Goal: Transaction & Acquisition: Purchase product/service

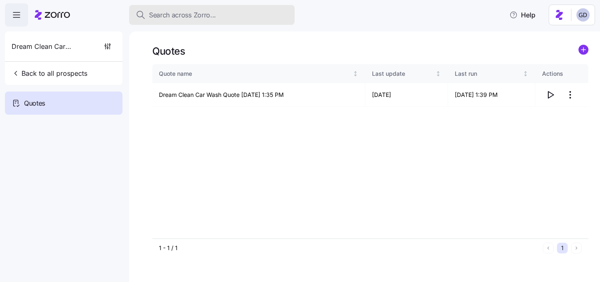
click at [188, 16] on span "Search across Zorro..." at bounding box center [182, 15] width 67 height 10
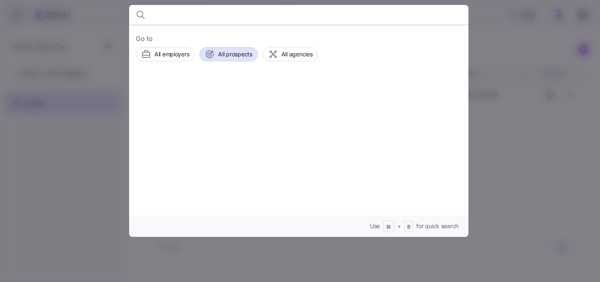
click at [222, 56] on span "All prospects" at bounding box center [235, 54] width 34 height 8
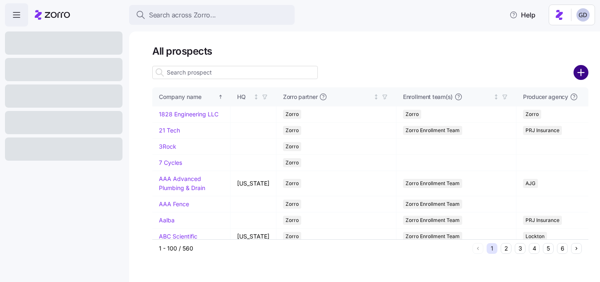
click at [583, 73] on circle "add icon" at bounding box center [581, 73] width 14 height 14
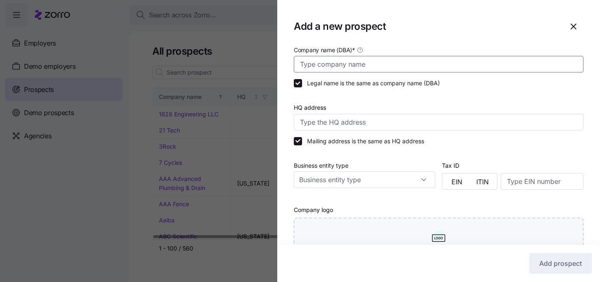
click at [342, 60] on input "Company name (DBA) *" at bounding box center [439, 64] width 290 height 17
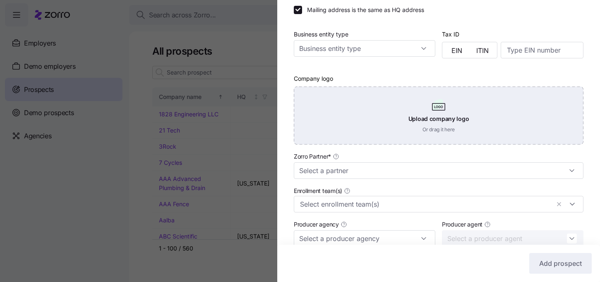
scroll to position [133, 0]
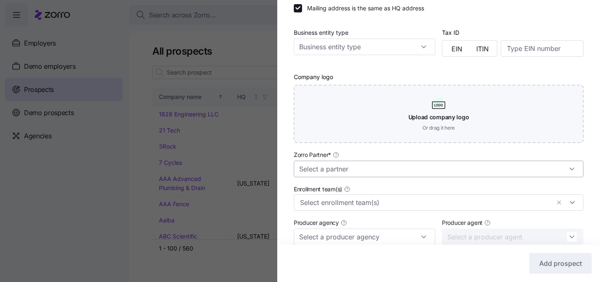
type input "[DEMOGRAPHIC_DATA] Family Services"
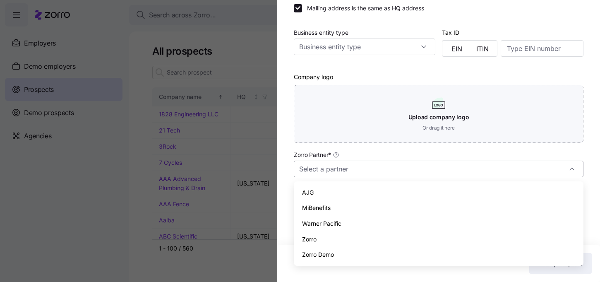
click at [380, 171] on input "Zorro Partner *" at bounding box center [439, 169] width 290 height 17
click at [309, 192] on span "AJG" at bounding box center [308, 192] width 12 height 9
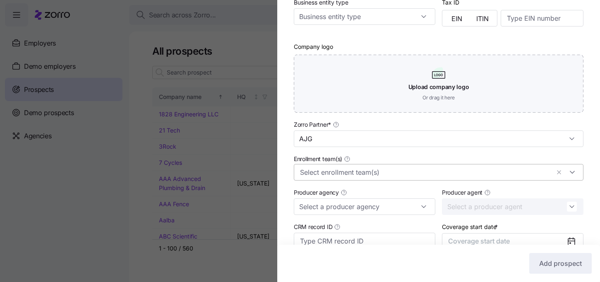
scroll to position [170, 0]
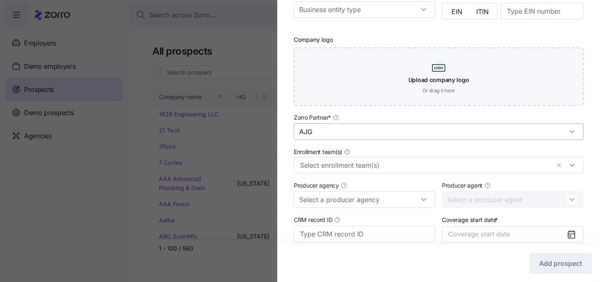
click at [367, 134] on input "AJG" at bounding box center [439, 131] width 290 height 17
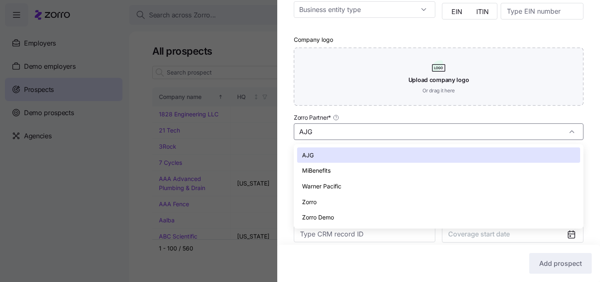
click at [320, 199] on div "Zorro" at bounding box center [438, 202] width 283 height 16
type input "Zorro"
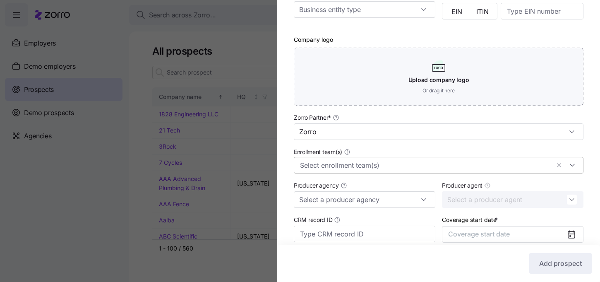
click at [370, 168] on input "Enrollment team(s)" at bounding box center [425, 165] width 250 height 11
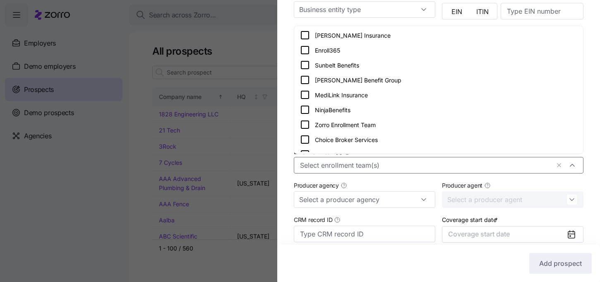
click at [307, 124] on icon at bounding box center [305, 125] width 10 height 10
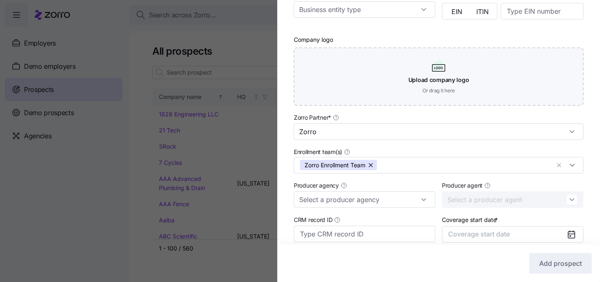
click at [285, 130] on div "Company name (DBA) * Jewish Family Services Legal name is the same as company n…" at bounding box center [438, 84] width 323 height 419
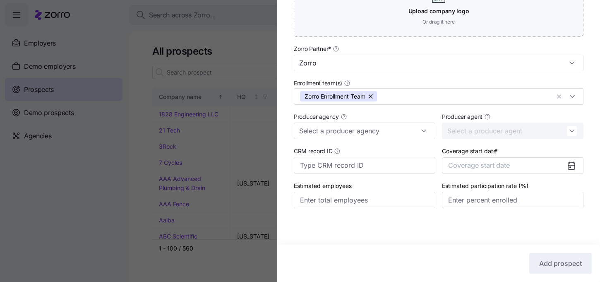
click at [568, 171] on div at bounding box center [574, 166] width 17 height 16
click at [568, 169] on icon at bounding box center [571, 166] width 10 height 10
click at [561, 161] on button "Coverage start date" at bounding box center [513, 165] width 142 height 17
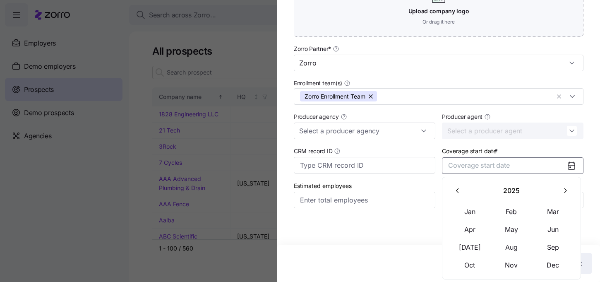
click at [558, 185] on button "button" at bounding box center [564, 190] width 17 height 17
click at [568, 188] on icon "button" at bounding box center [565, 191] width 8 height 8
click at [459, 188] on icon "button" at bounding box center [458, 191] width 8 height 8
click at [466, 208] on button "Jan" at bounding box center [469, 211] width 41 height 17
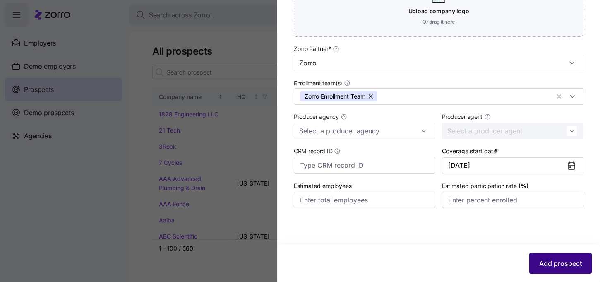
click at [558, 254] on button "Add prospect" at bounding box center [560, 263] width 62 height 21
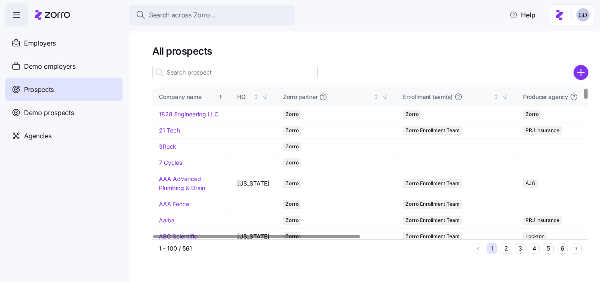
click at [234, 74] on input at bounding box center [234, 72] width 165 height 13
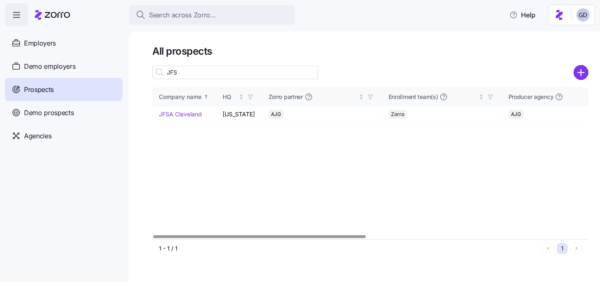
click at [195, 73] on input "JFS" at bounding box center [234, 72] width 165 height 13
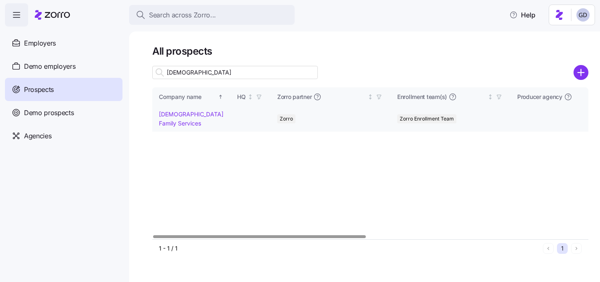
type input "Jewish"
click at [165, 119] on td "[DEMOGRAPHIC_DATA] Family Services" at bounding box center [191, 118] width 78 height 25
click at [169, 114] on link "[DEMOGRAPHIC_DATA] Family Services" at bounding box center [191, 118] width 65 height 16
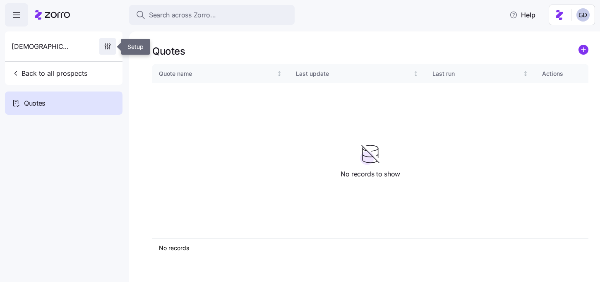
click at [113, 44] on span "button" at bounding box center [108, 46] width 16 height 16
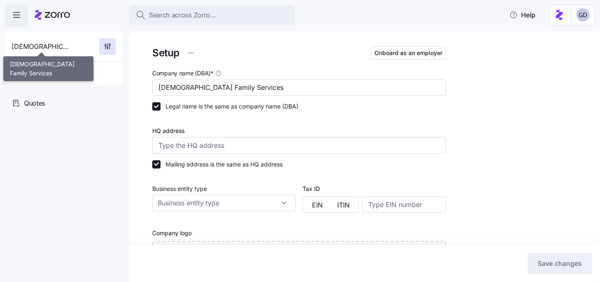
click at [62, 48] on span "[DEMOGRAPHIC_DATA] Family Services" at bounding box center [42, 46] width 60 height 10
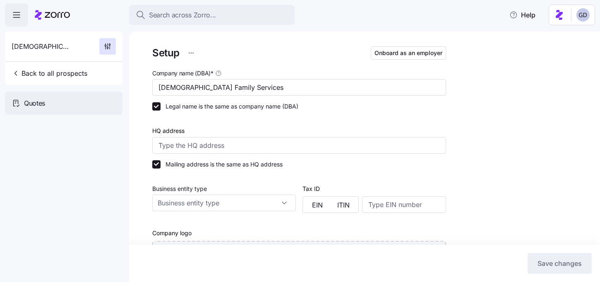
click at [34, 102] on span "Quotes" at bounding box center [34, 103] width 21 height 10
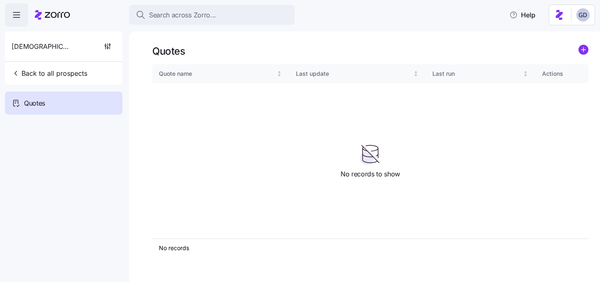
click at [588, 43] on div "Quotes Quote name Last update Last run Actions No records 1 No records to show" at bounding box center [364, 156] width 471 height 250
click at [586, 48] on circle "add icon" at bounding box center [583, 49] width 9 height 9
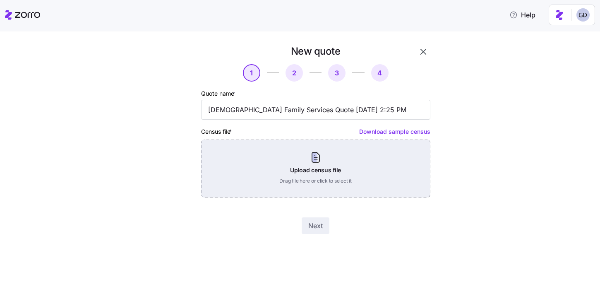
click at [312, 171] on div "Upload census file Drag file here or click to select it" at bounding box center [315, 168] width 229 height 58
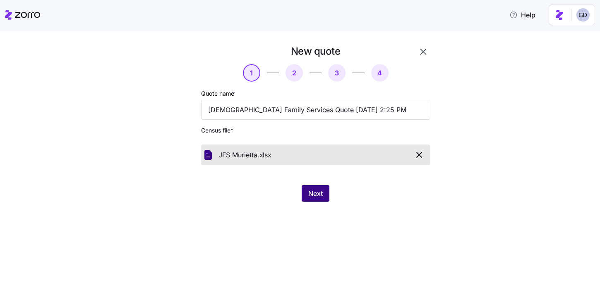
click at [316, 197] on span "Next" at bounding box center [315, 193] width 14 height 10
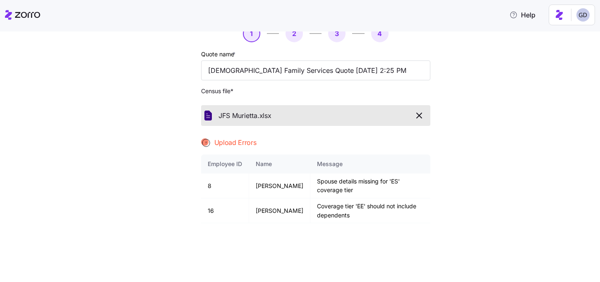
scroll to position [49, 0]
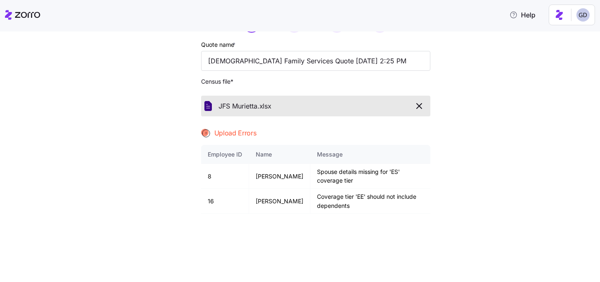
click at [416, 107] on icon "button" at bounding box center [419, 106] width 10 height 10
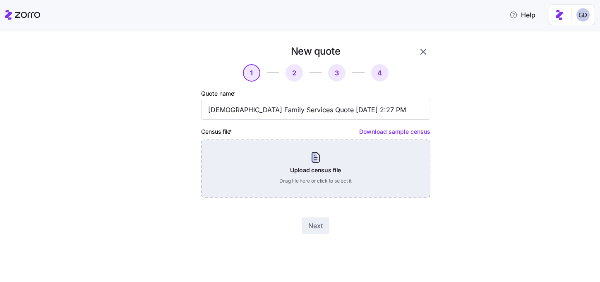
click at [339, 180] on div "Upload census file Drag file here or click to select it" at bounding box center [315, 168] width 229 height 58
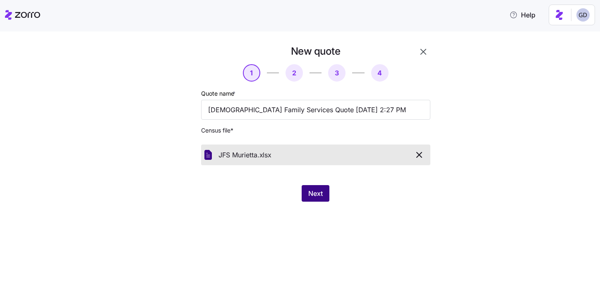
click at [320, 197] on span "Next" at bounding box center [315, 193] width 14 height 10
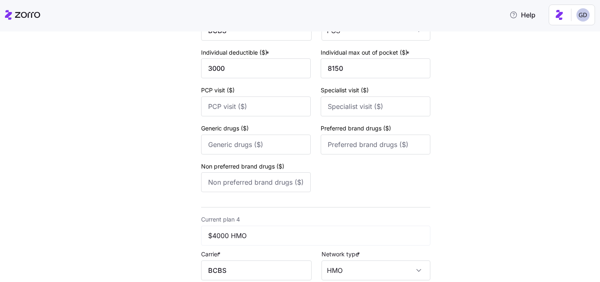
scroll to position [846, 0]
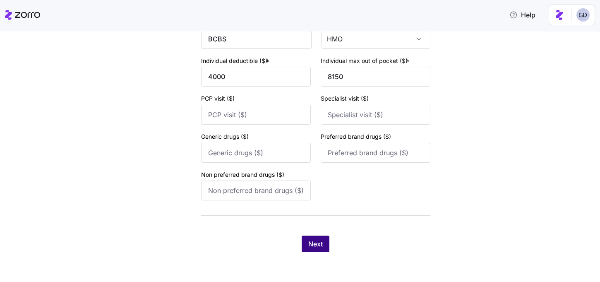
click at [306, 239] on button "Next" at bounding box center [316, 243] width 28 height 17
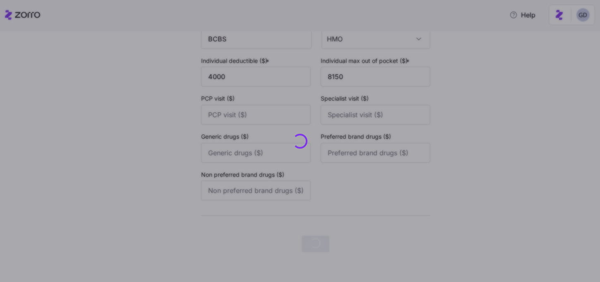
scroll to position [0, 0]
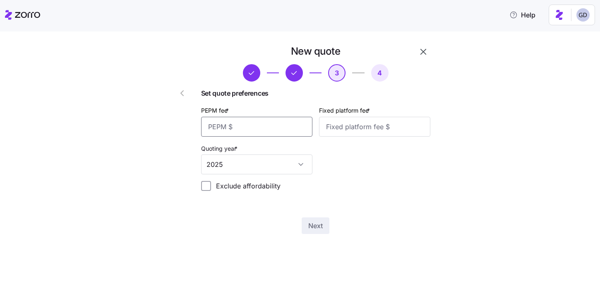
click at [247, 127] on input "PEPM fee *" at bounding box center [256, 127] width 111 height 20
type input "50"
type input "100"
click at [316, 230] on span "Next" at bounding box center [315, 226] width 14 height 10
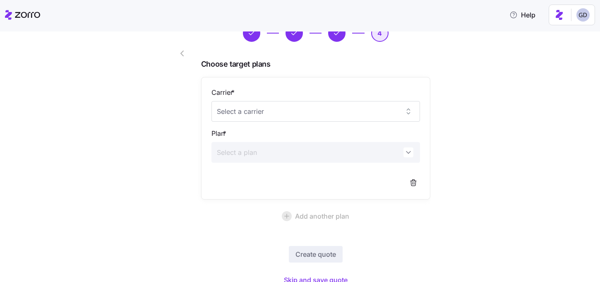
scroll to position [74, 0]
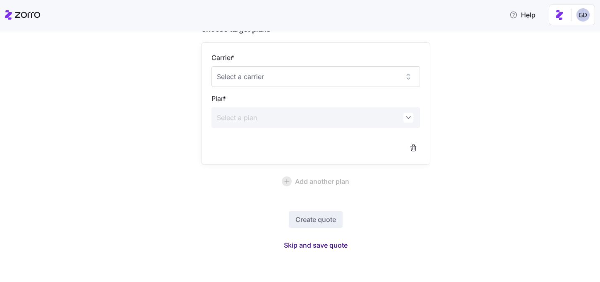
click at [314, 248] on span "Skip and save quote" at bounding box center [316, 245] width 64 height 10
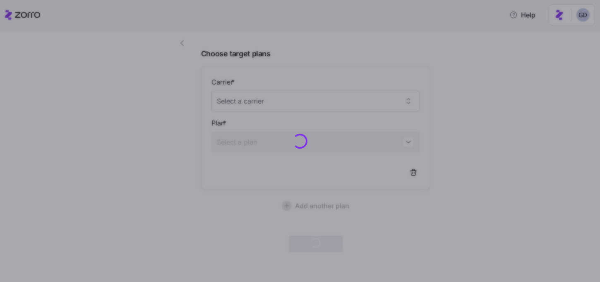
scroll to position [50, 0]
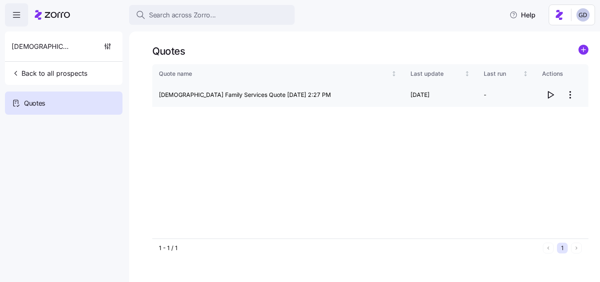
click at [548, 99] on icon "button" at bounding box center [550, 95] width 10 height 10
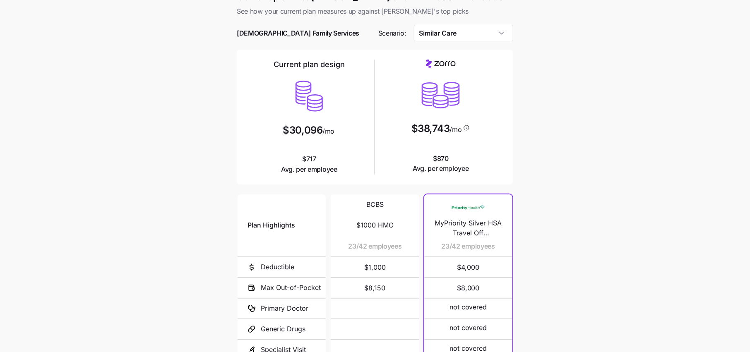
scroll to position [17, 0]
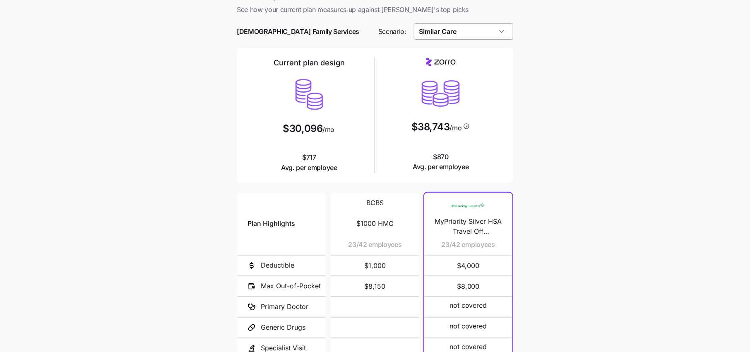
click at [467, 33] on input "Similar Care" at bounding box center [464, 31] width 100 height 17
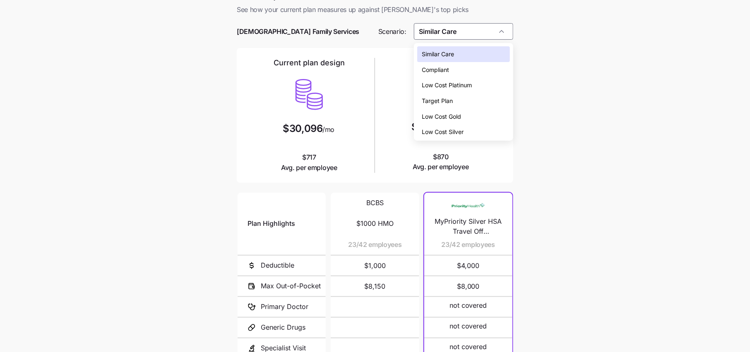
click at [447, 130] on span "Low Cost Silver" at bounding box center [443, 131] width 42 height 9
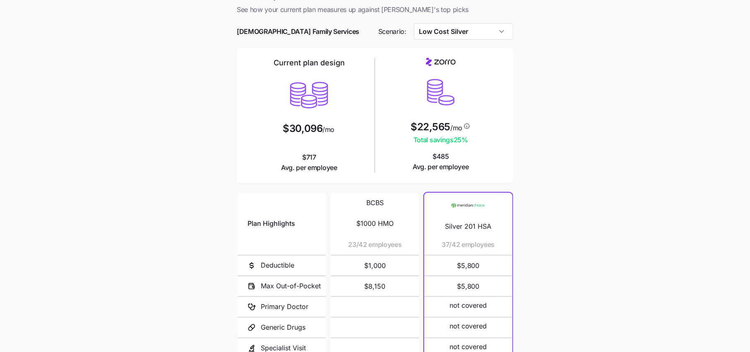
click at [541, 160] on main "Current plan vs. [PERSON_NAME]’s ICHRA recommendation See how your current plan…" at bounding box center [375, 209] width 750 height 452
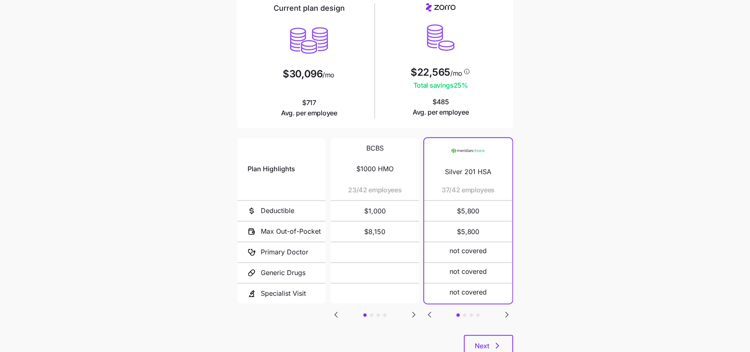
scroll to position [79, 0]
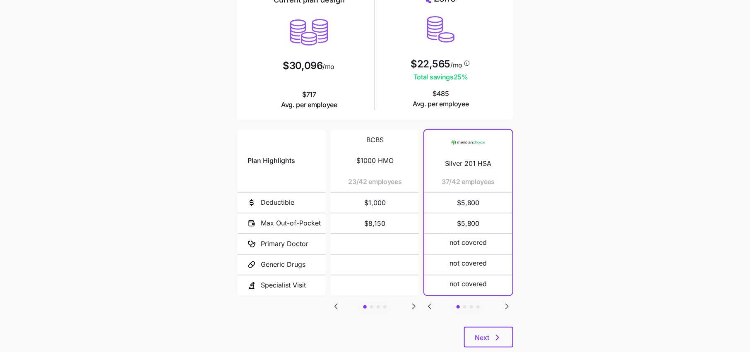
click at [412, 303] on icon "Go to next slide" at bounding box center [414, 307] width 10 height 10
click at [338, 306] on icon "Go to previous slide" at bounding box center [336, 307] width 10 height 10
click at [415, 307] on icon "Go to next slide" at bounding box center [414, 307] width 10 height 10
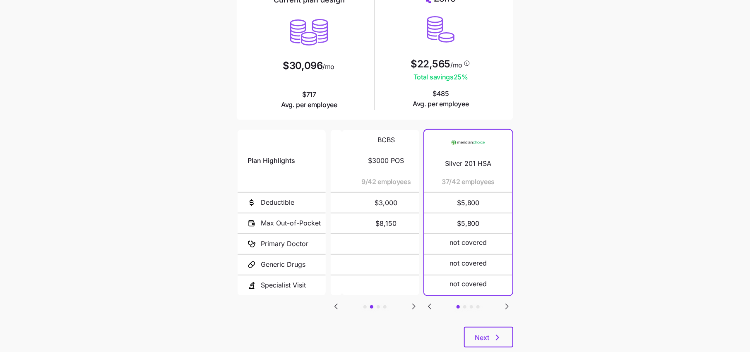
click at [415, 307] on icon "Go to next slide" at bounding box center [414, 307] width 10 height 10
click at [505, 306] on icon "Go to next slide" at bounding box center [507, 307] width 10 height 10
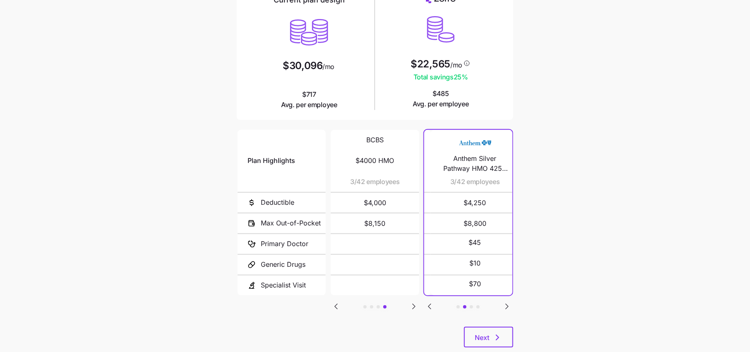
click at [505, 306] on icon "Go to next slide" at bounding box center [507, 307] width 10 height 10
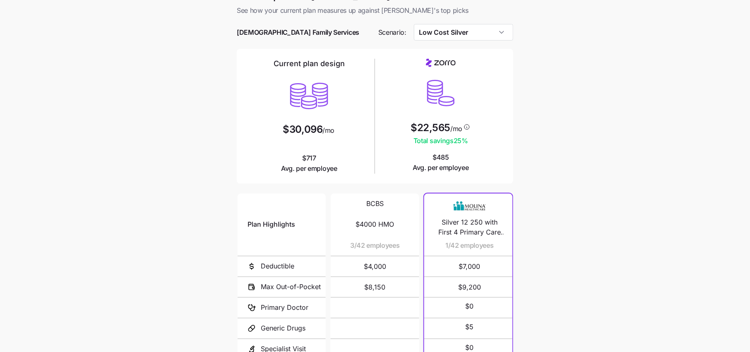
scroll to position [0, 0]
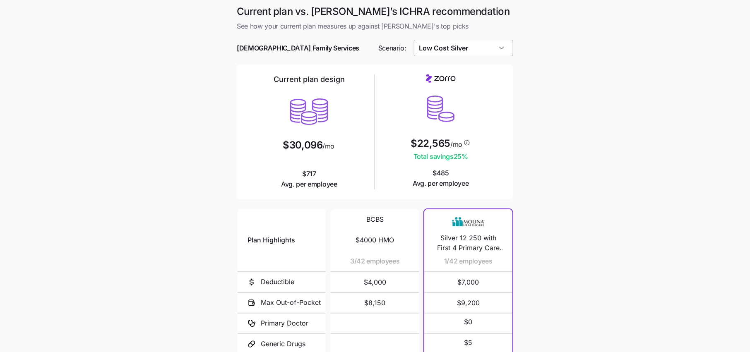
click at [464, 43] on input "Low Cost Silver" at bounding box center [464, 48] width 100 height 17
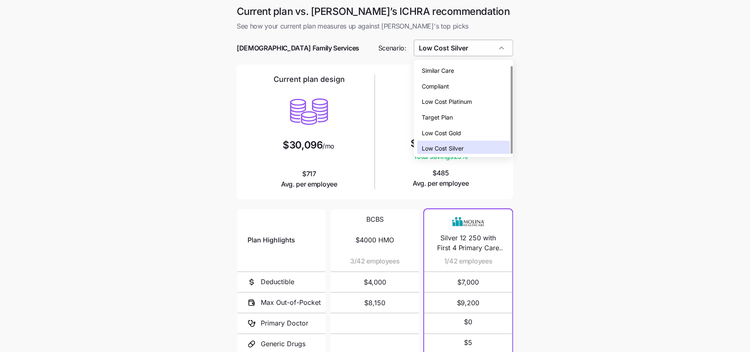
scroll to position [2, 0]
click at [464, 131] on div "Low Cost Gold" at bounding box center [463, 131] width 93 height 16
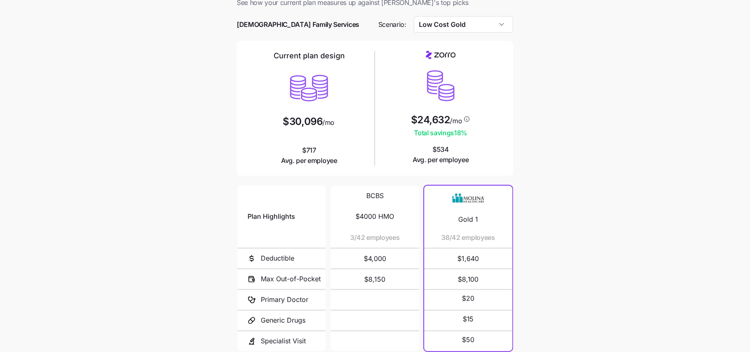
scroll to position [25, 0]
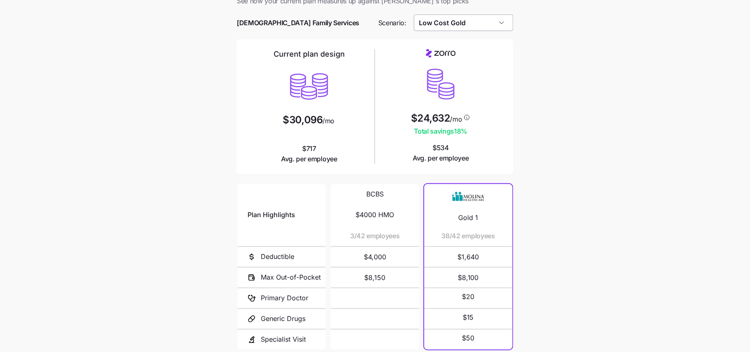
click at [460, 17] on input "Low Cost Gold" at bounding box center [464, 22] width 100 height 17
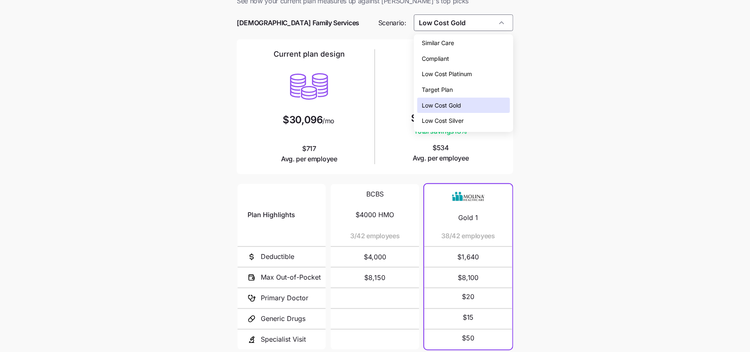
click at [455, 118] on span "Low Cost Silver" at bounding box center [443, 120] width 42 height 9
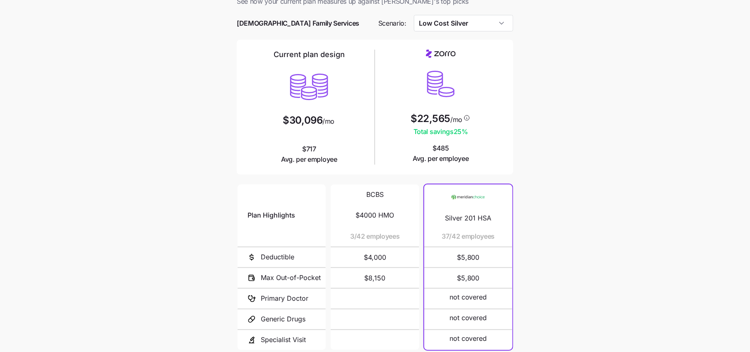
scroll to position [26, 0]
click at [484, 22] on input "Low Cost Silver" at bounding box center [464, 22] width 100 height 17
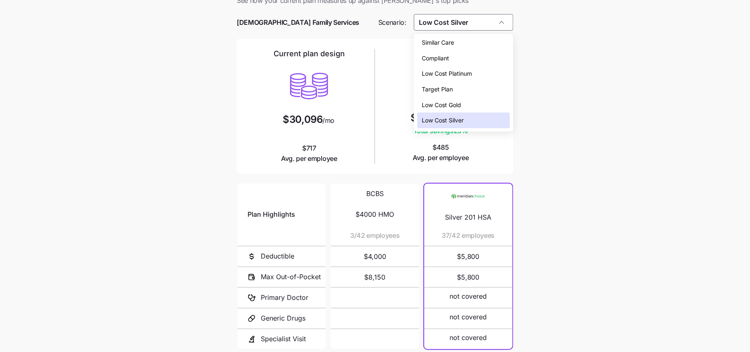
click at [460, 106] on span "Low Cost Gold" at bounding box center [441, 105] width 39 height 9
type input "Low Cost Gold"
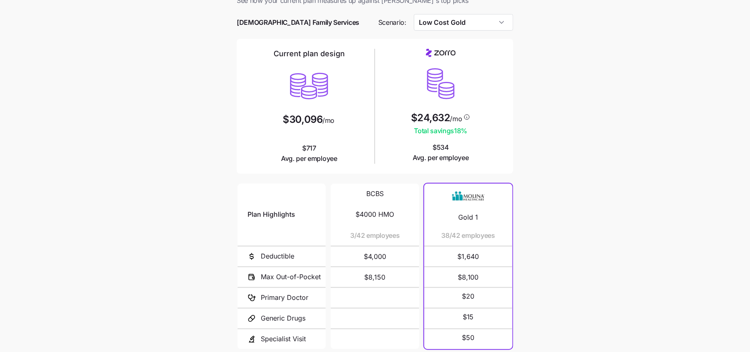
scroll to position [99, 0]
